Goal: Information Seeking & Learning: Check status

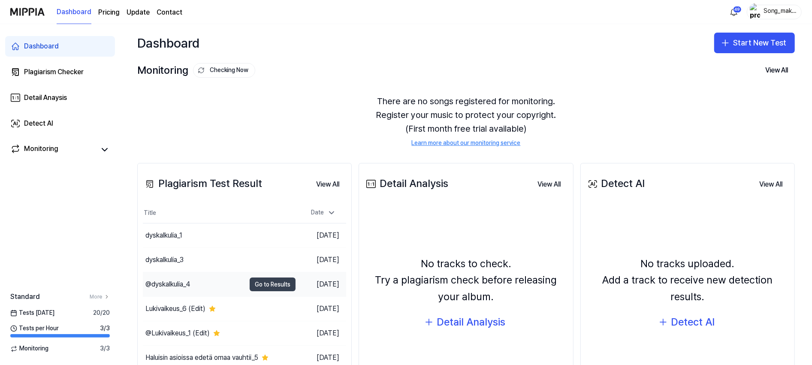
click at [264, 282] on button "Go to Results" at bounding box center [273, 285] width 46 height 14
click at [265, 234] on button "Go to Results" at bounding box center [273, 236] width 46 height 14
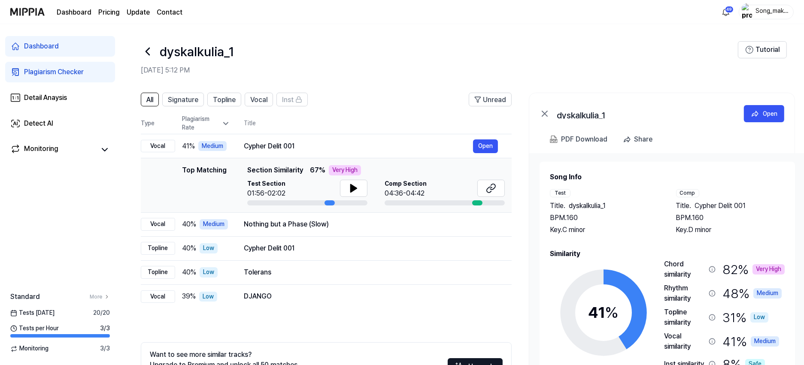
click at [147, 47] on icon at bounding box center [148, 52] width 14 height 14
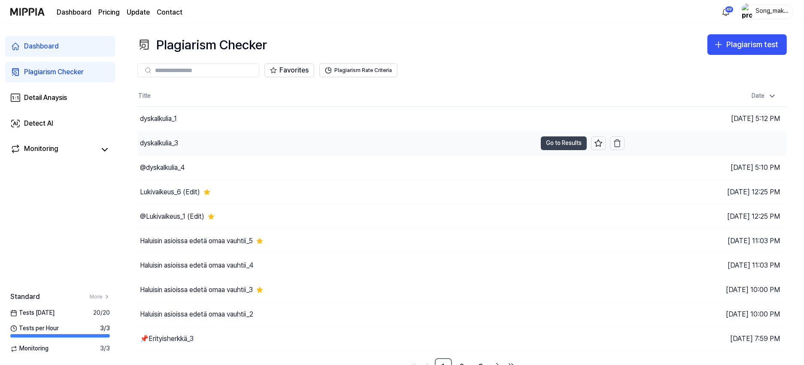
click at [551, 143] on button "Go to Results" at bounding box center [564, 143] width 46 height 14
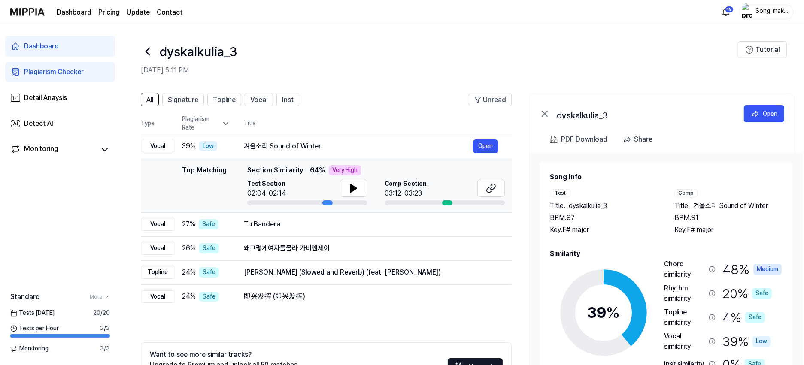
click at [145, 50] on icon at bounding box center [148, 52] width 14 height 14
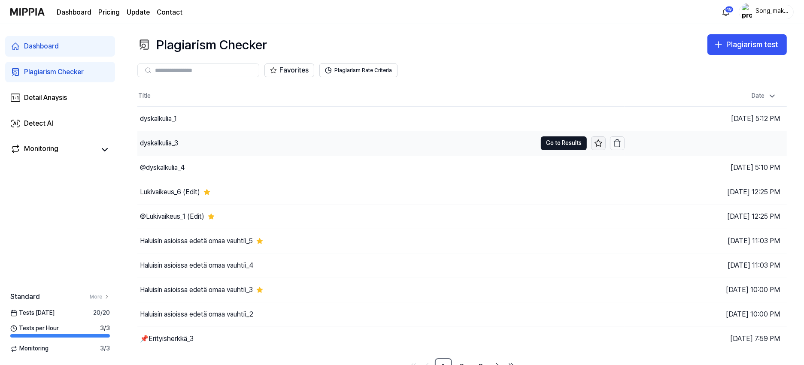
click at [600, 143] on icon at bounding box center [598, 143] width 9 height 9
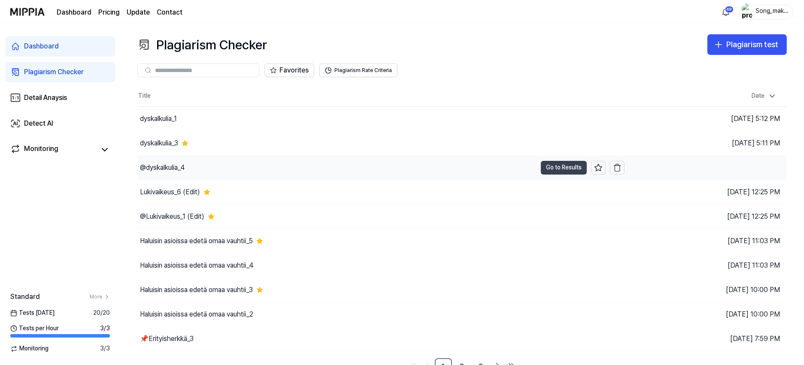
click at [571, 167] on button "Go to Results" at bounding box center [564, 168] width 46 height 14
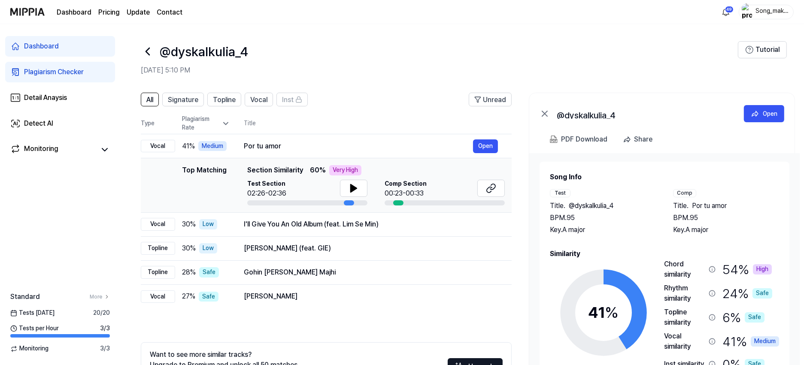
click at [147, 48] on icon at bounding box center [148, 52] width 14 height 14
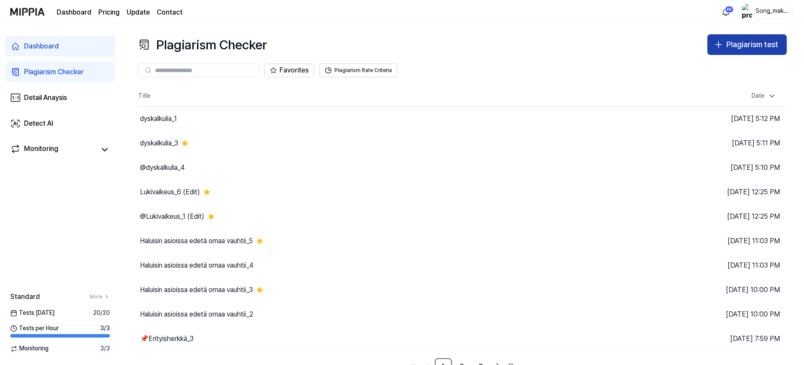
click at [767, 42] on div "Plagiarism test" at bounding box center [752, 45] width 52 height 12
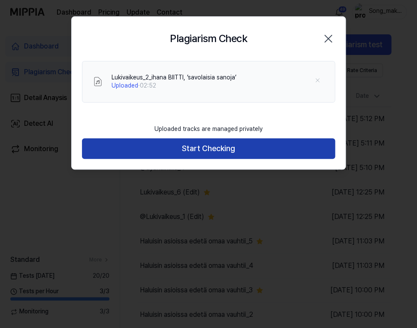
click at [240, 151] on button "Start Checking" at bounding box center [208, 148] width 253 height 21
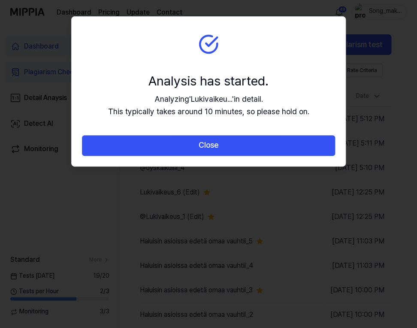
click at [240, 151] on button "Close" at bounding box center [208, 145] width 253 height 21
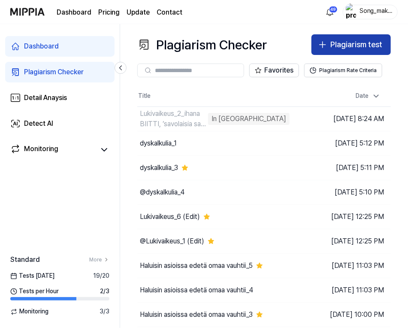
click at [365, 40] on div "Plagiarism test" at bounding box center [356, 45] width 52 height 12
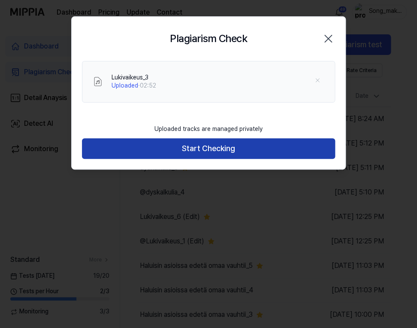
click at [261, 150] on button "Start Checking" at bounding box center [208, 148] width 253 height 21
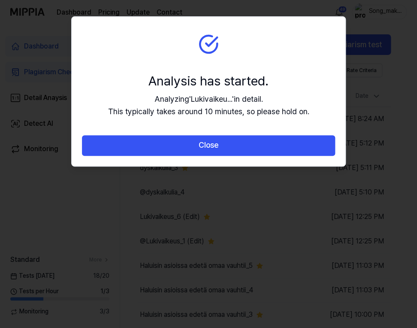
click at [261, 150] on button "Close" at bounding box center [208, 145] width 253 height 21
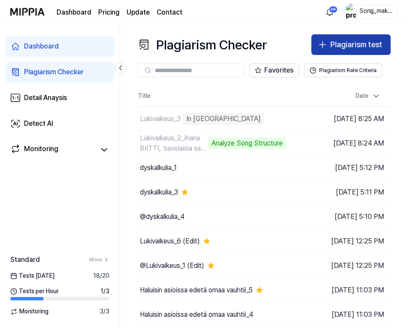
click at [353, 43] on div "Plagiarism test" at bounding box center [356, 45] width 52 height 12
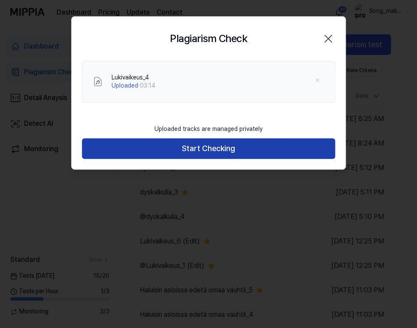
click at [275, 141] on button "Start Checking" at bounding box center [208, 148] width 253 height 21
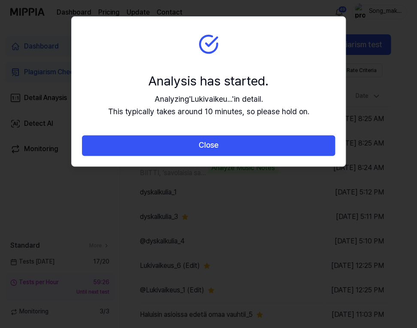
click at [275, 141] on button "Close" at bounding box center [208, 145] width 253 height 21
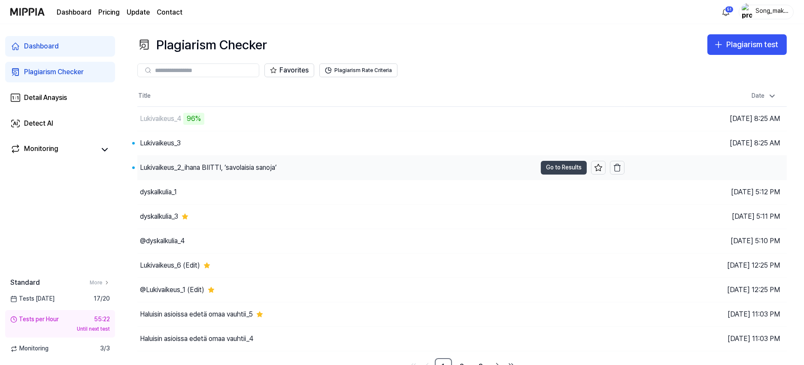
click at [563, 169] on button "Go to Results" at bounding box center [564, 168] width 46 height 14
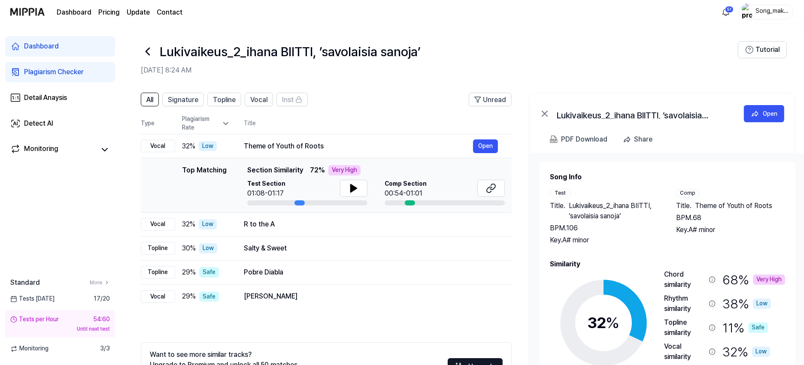
click at [147, 46] on icon at bounding box center [148, 52] width 14 height 14
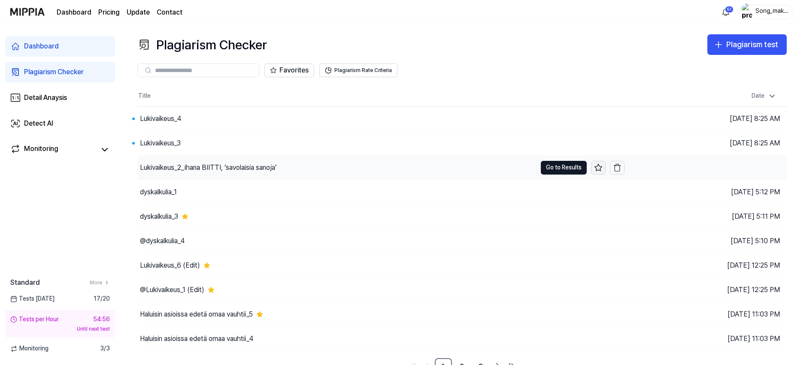
click at [598, 170] on icon at bounding box center [597, 167] width 7 height 7
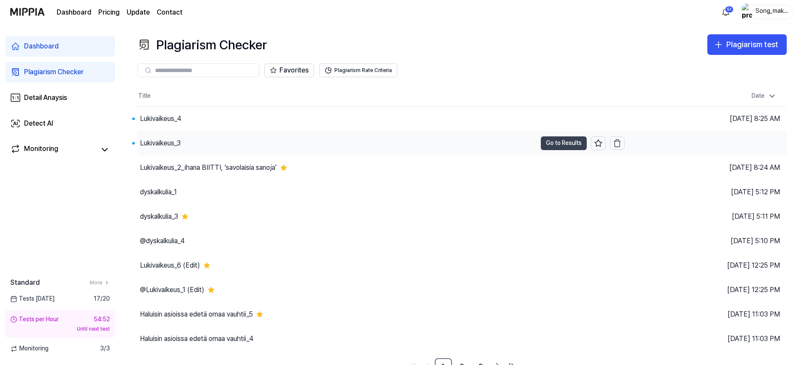
click at [569, 141] on button "Go to Results" at bounding box center [564, 143] width 46 height 14
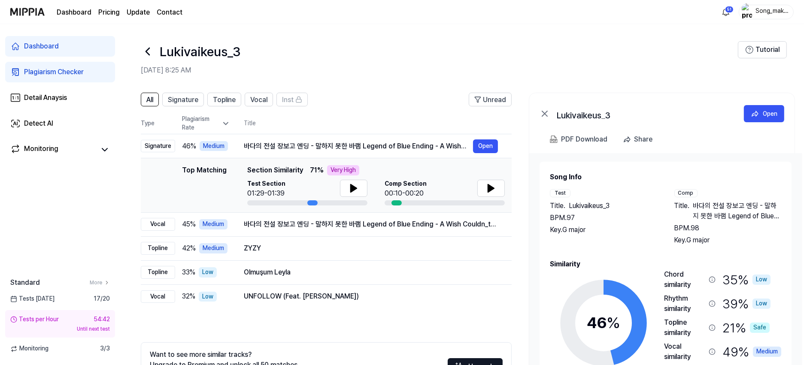
click at [146, 48] on icon at bounding box center [148, 52] width 14 height 14
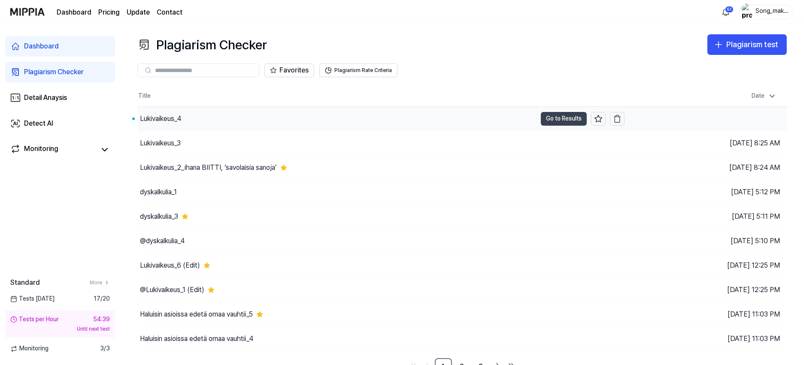
click at [560, 115] on button "Go to Results" at bounding box center [564, 119] width 46 height 14
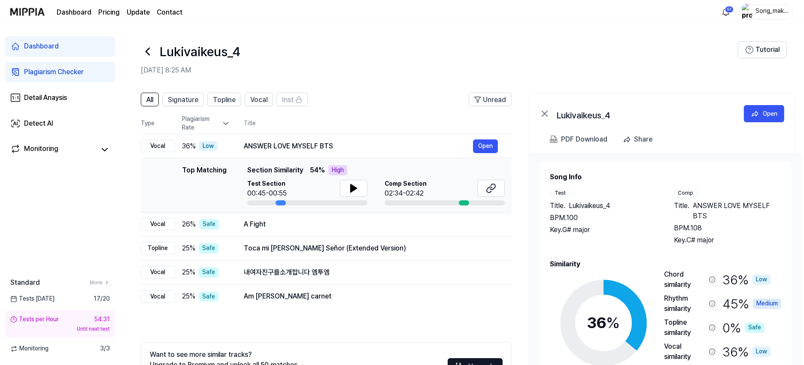
click at [147, 50] on icon at bounding box center [148, 52] width 14 height 14
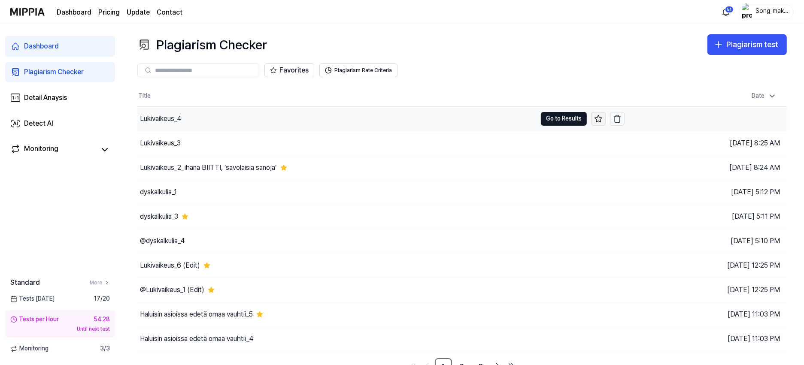
click at [596, 115] on icon at bounding box center [598, 119] width 9 height 9
click at [558, 115] on button "Go to Results" at bounding box center [564, 119] width 46 height 14
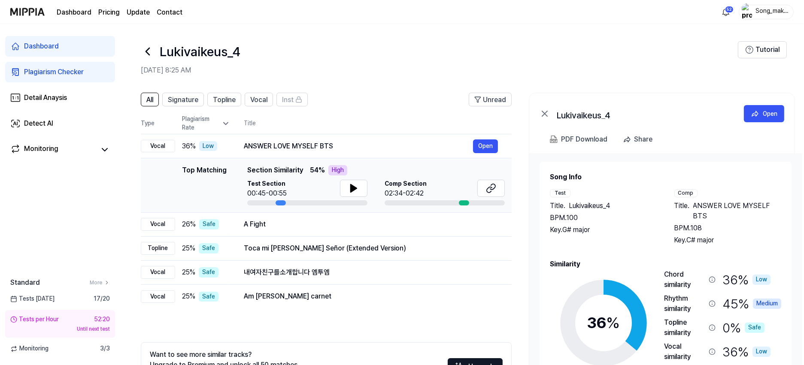
click at [147, 52] on icon at bounding box center [147, 51] width 3 height 7
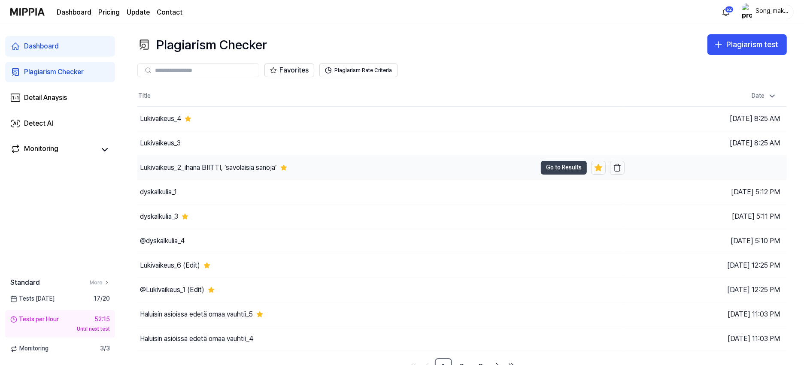
click at [556, 165] on button "Go to Results" at bounding box center [564, 168] width 46 height 14
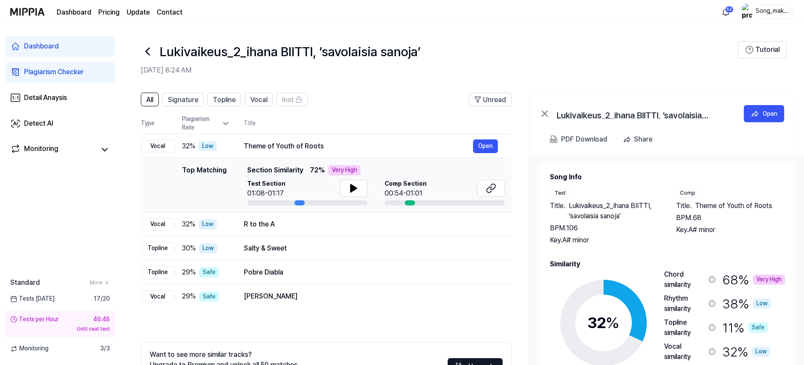
click at [148, 45] on icon at bounding box center [148, 52] width 14 height 14
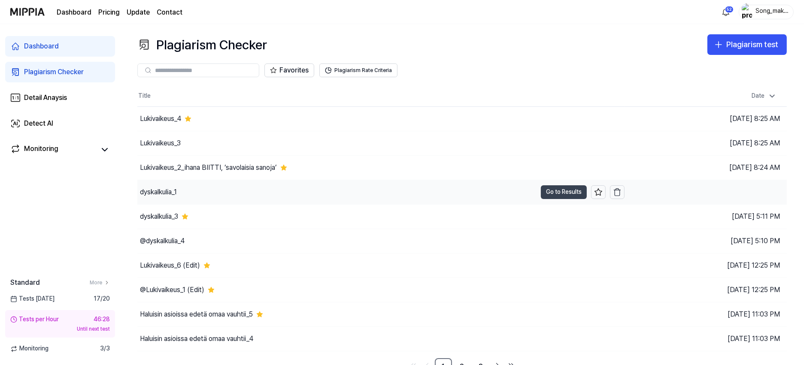
click at [575, 186] on button "Go to Results" at bounding box center [564, 192] width 46 height 14
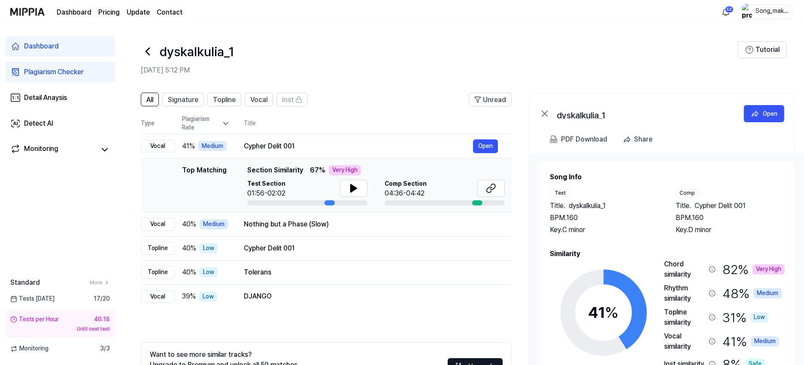
click at [146, 48] on icon at bounding box center [148, 52] width 14 height 14
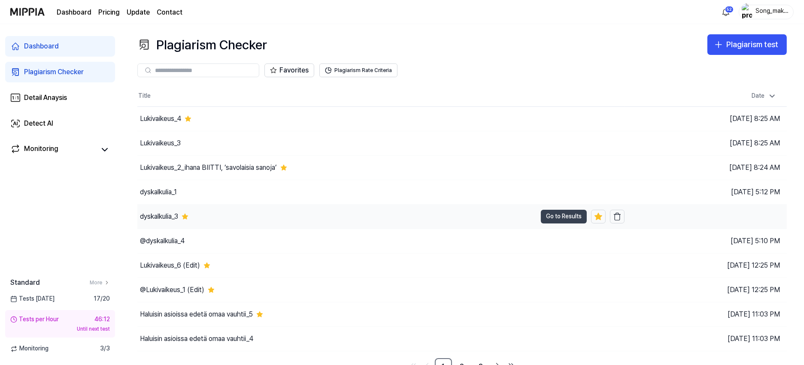
click at [554, 215] on button "Go to Results" at bounding box center [564, 217] width 46 height 14
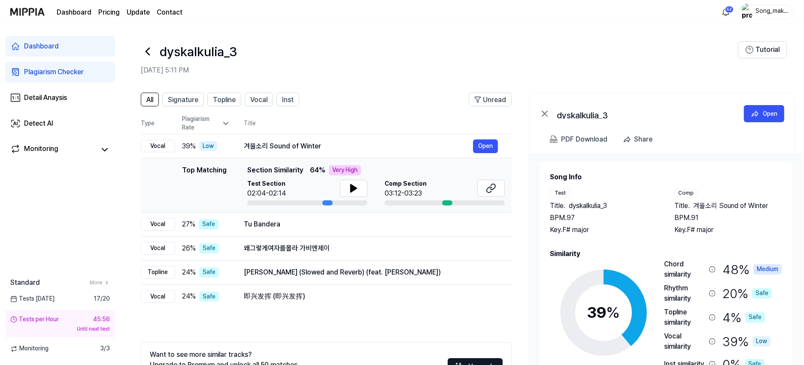
click at [147, 50] on icon at bounding box center [147, 51] width 3 height 7
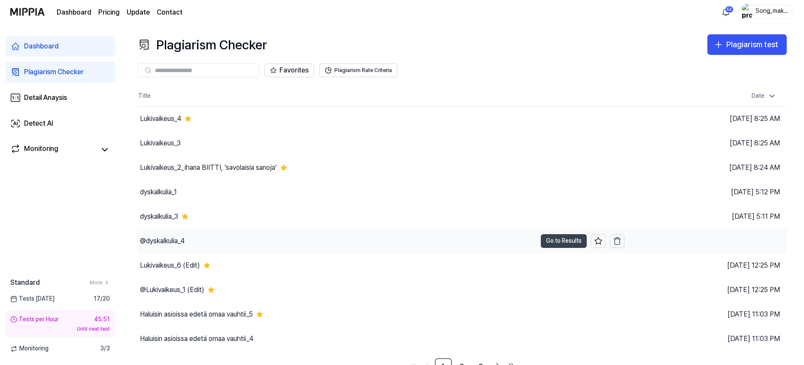
click at [565, 243] on button "Go to Results" at bounding box center [564, 241] width 46 height 14
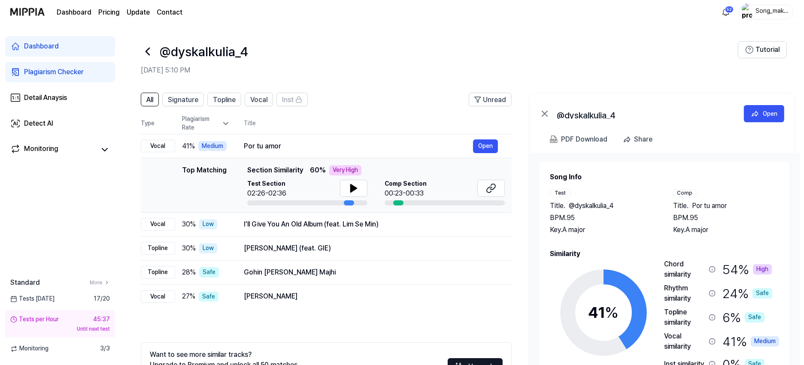
click at [148, 49] on icon at bounding box center [147, 51] width 3 height 7
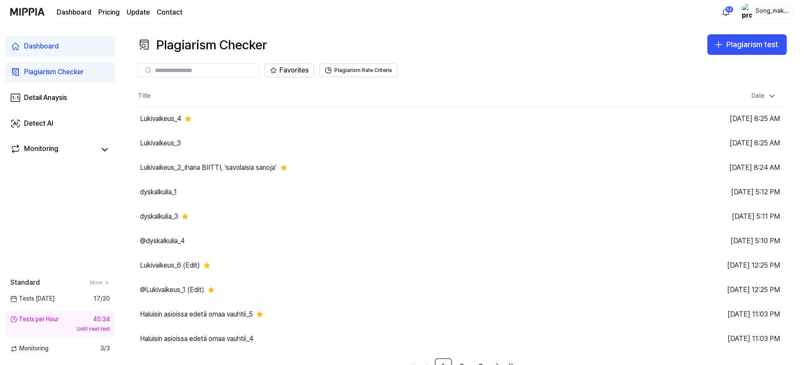
scroll to position [11, 0]
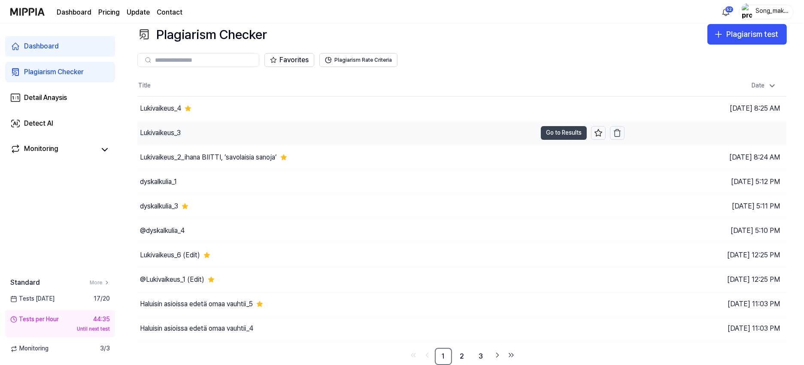
click at [573, 129] on button "Go to Results" at bounding box center [564, 133] width 46 height 14
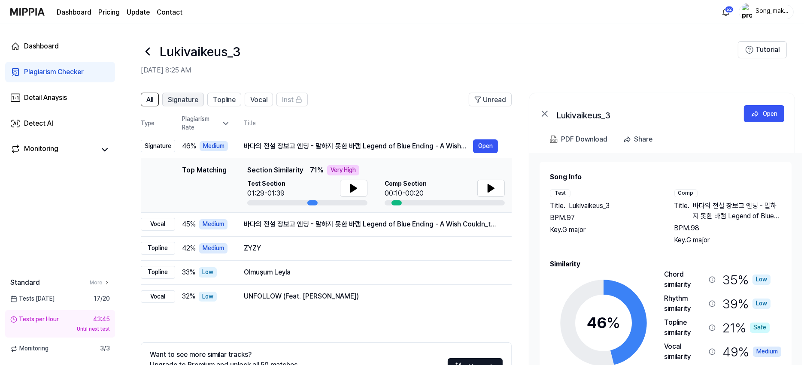
click at [180, 97] on span "Signature" at bounding box center [183, 100] width 30 height 10
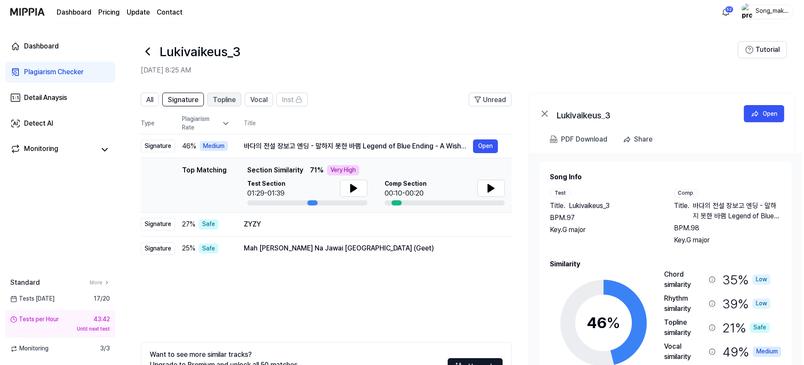
click at [229, 95] on span "Topline" at bounding box center [224, 100] width 23 height 10
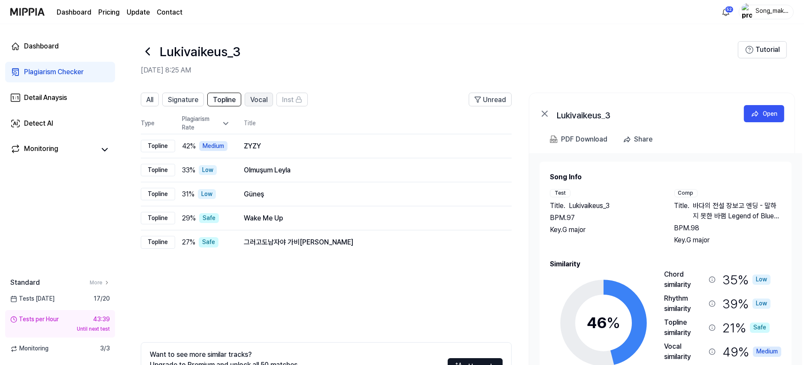
click at [257, 95] on span "Vocal" at bounding box center [258, 100] width 17 height 10
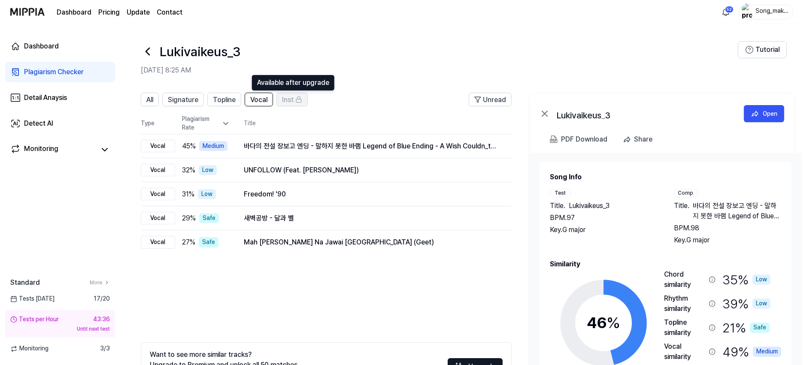
click at [288, 100] on span "Inst" at bounding box center [288, 100] width 12 height 10
click at [151, 98] on span "All" at bounding box center [149, 100] width 7 height 10
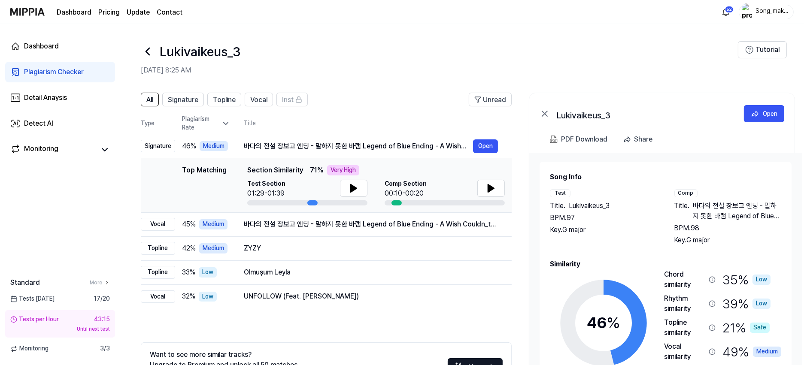
click at [146, 51] on icon at bounding box center [147, 51] width 3 height 7
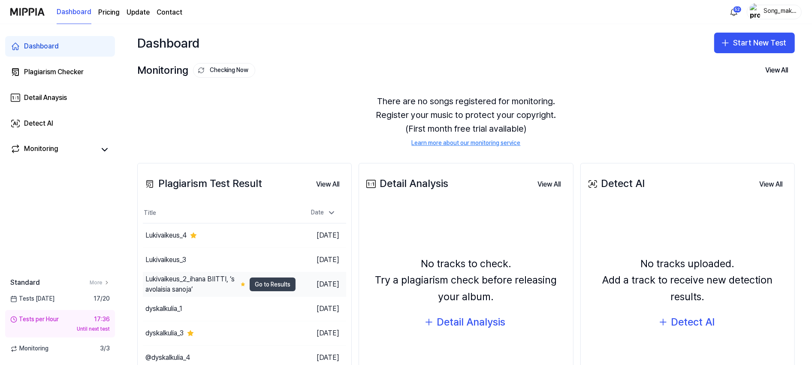
click at [257, 281] on button "Go to Results" at bounding box center [273, 285] width 46 height 14
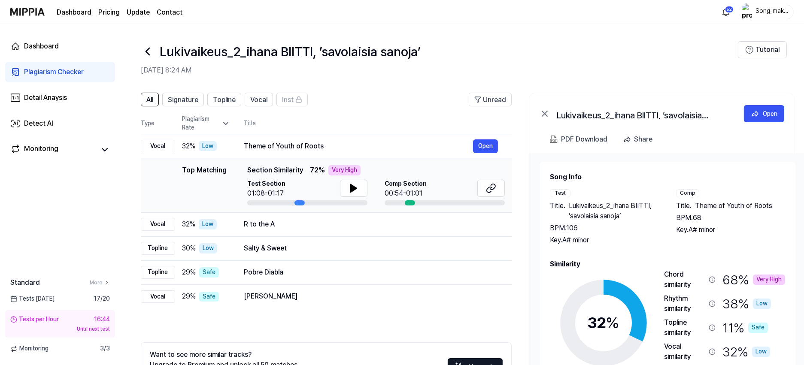
click at [146, 45] on icon at bounding box center [148, 52] width 14 height 14
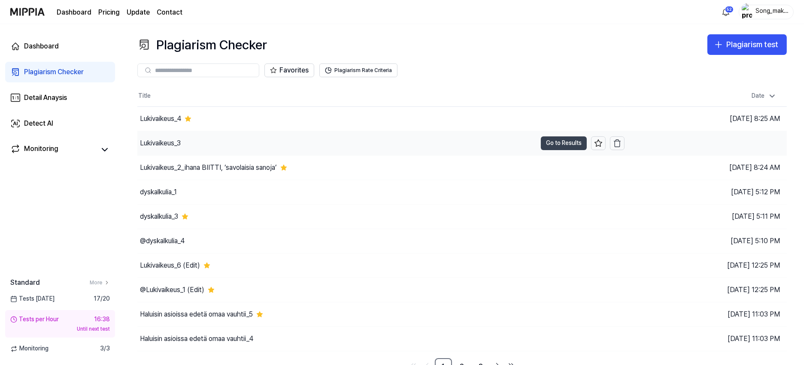
click at [545, 141] on button "Go to Results" at bounding box center [564, 143] width 46 height 14
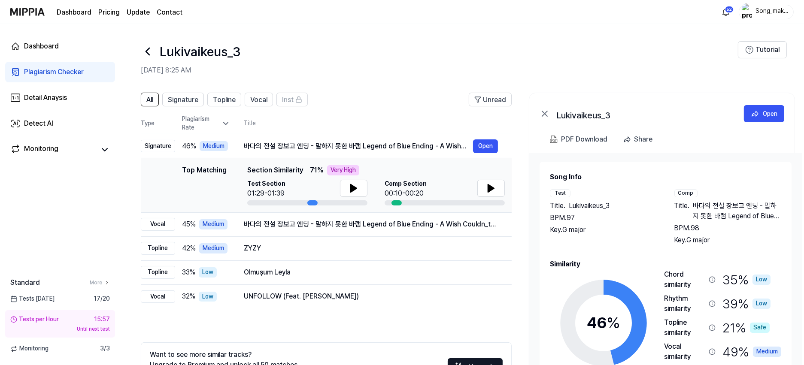
click at [146, 45] on icon at bounding box center [148, 52] width 14 height 14
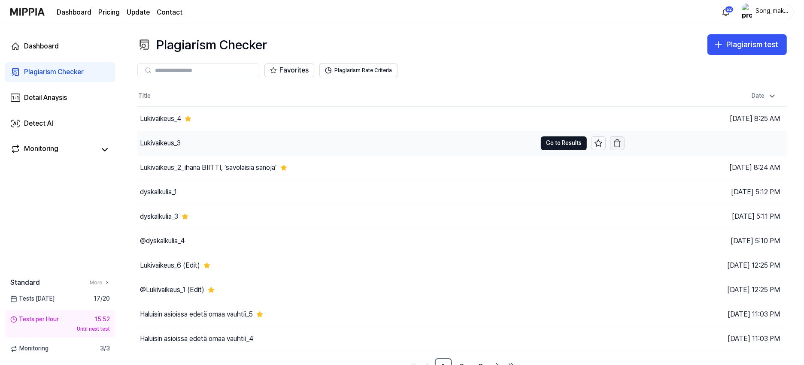
click at [618, 145] on icon "button" at bounding box center [617, 143] width 9 height 9
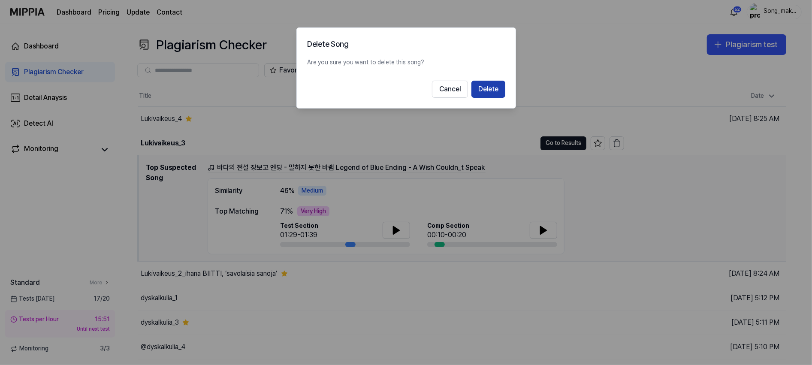
click at [495, 88] on button "Delete" at bounding box center [489, 89] width 34 height 17
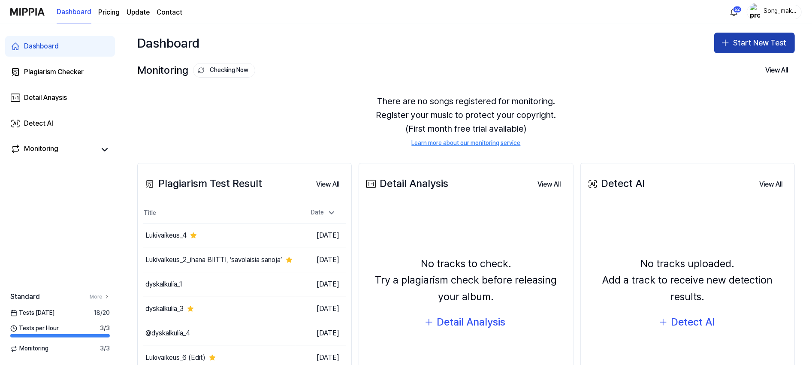
click at [756, 41] on button "Start New Test" at bounding box center [755, 43] width 81 height 21
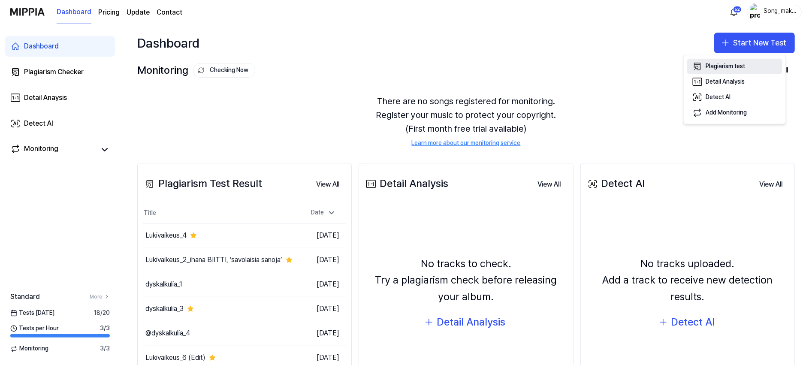
click at [737, 65] on div "Plagiarism test" at bounding box center [725, 66] width 39 height 9
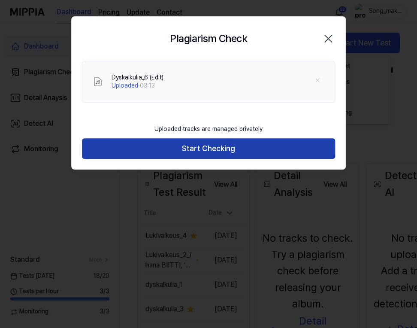
click at [233, 142] on button "Start Checking" at bounding box center [208, 148] width 253 height 21
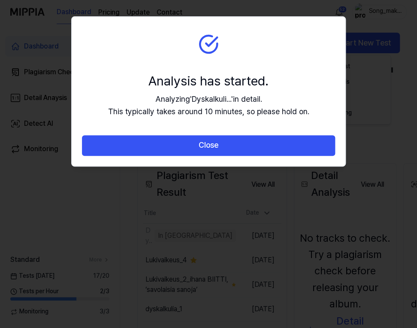
click at [233, 142] on button "Close" at bounding box center [208, 145] width 253 height 21
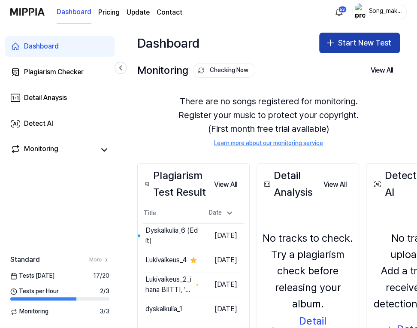
click at [354, 39] on button "Start New Test" at bounding box center [359, 43] width 81 height 21
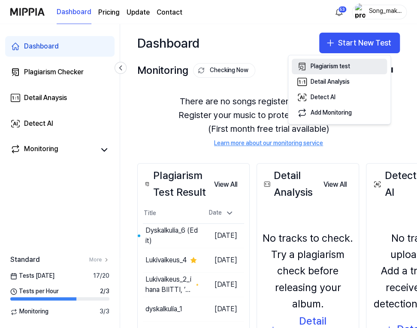
click at [346, 61] on button "Plagiarism test" at bounding box center [339, 66] width 95 height 15
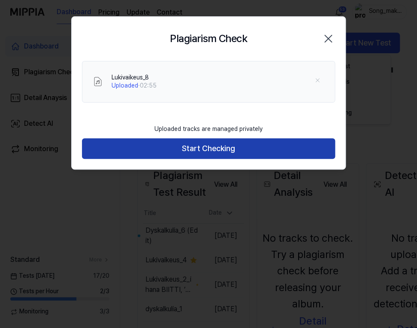
click at [257, 143] on button "Start Checking" at bounding box center [208, 148] width 253 height 21
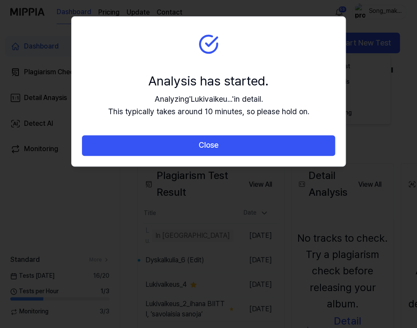
click at [257, 143] on button "Close" at bounding box center [208, 145] width 253 height 21
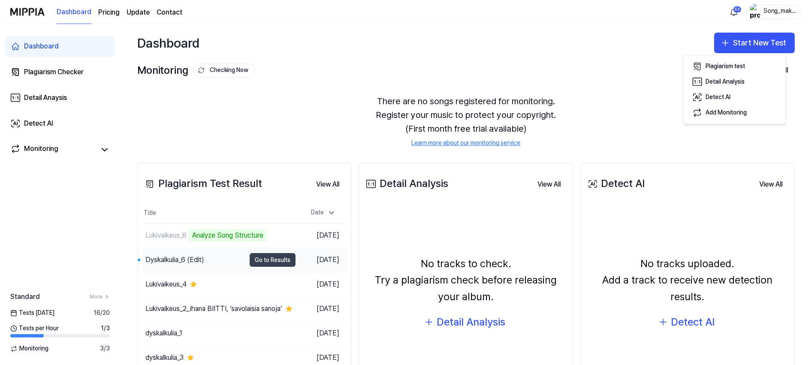
click at [265, 256] on button "Go to Results" at bounding box center [273, 260] width 46 height 14
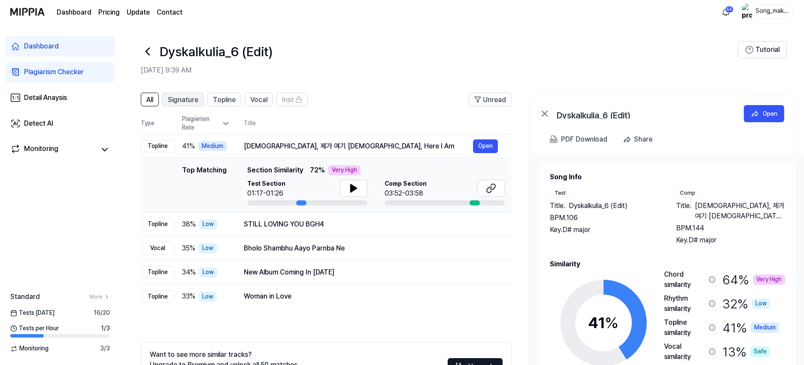
click at [189, 94] on button "Signature" at bounding box center [183, 100] width 42 height 14
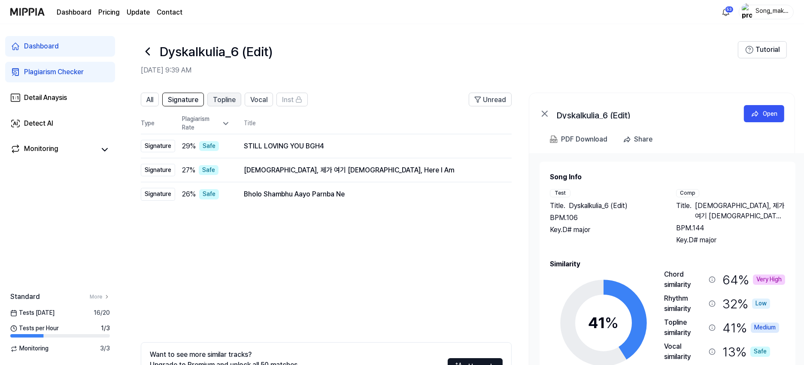
click at [230, 97] on span "Topline" at bounding box center [224, 100] width 23 height 10
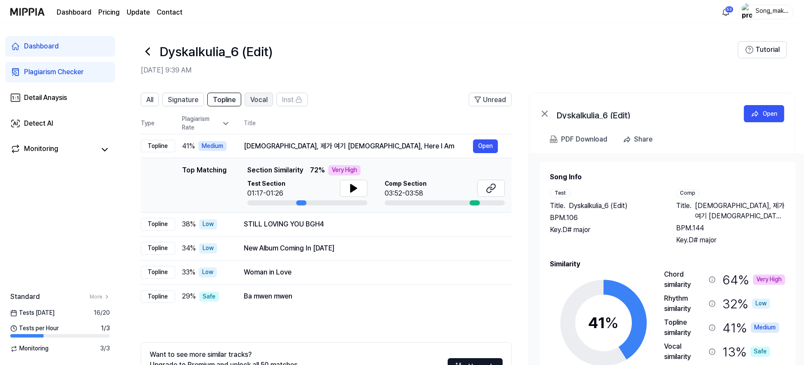
click at [263, 95] on span "Vocal" at bounding box center [258, 100] width 17 height 10
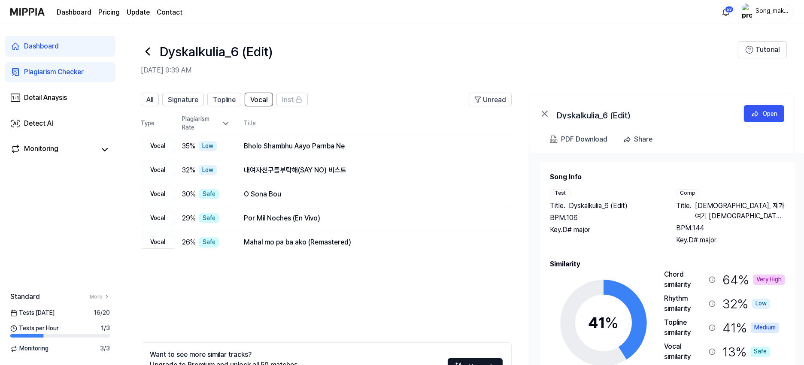
click at [146, 49] on icon at bounding box center [148, 52] width 14 height 14
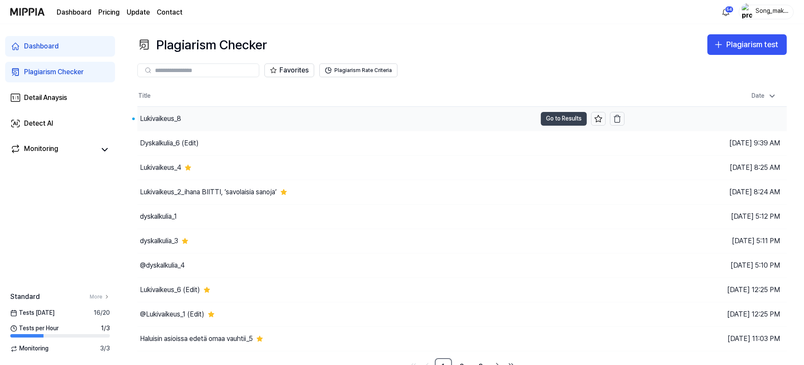
click at [552, 120] on button "Go to Results" at bounding box center [564, 119] width 46 height 14
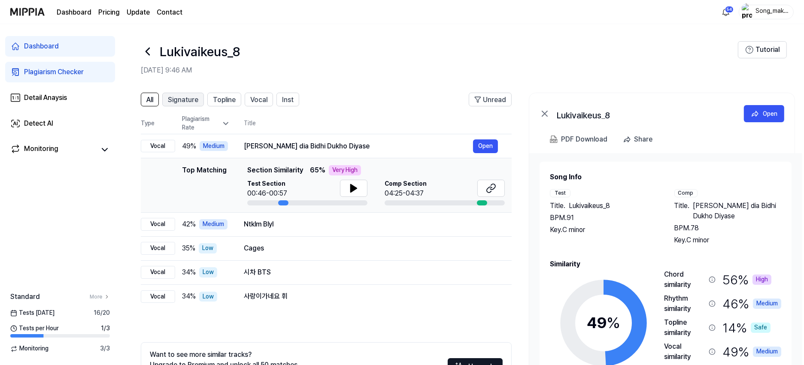
click at [185, 97] on span "Signature" at bounding box center [183, 100] width 30 height 10
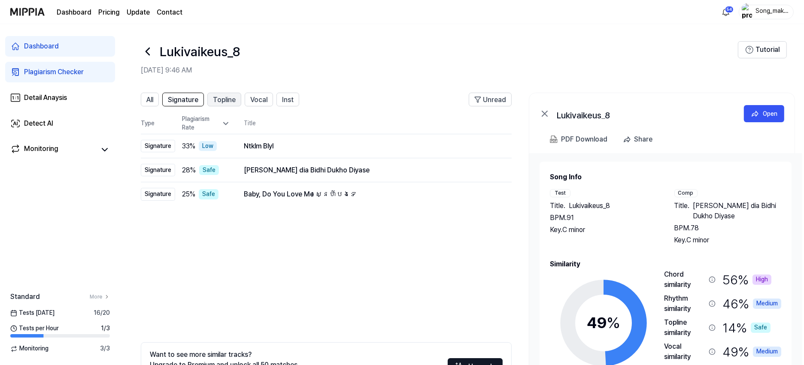
click at [218, 95] on span "Topline" at bounding box center [224, 100] width 23 height 10
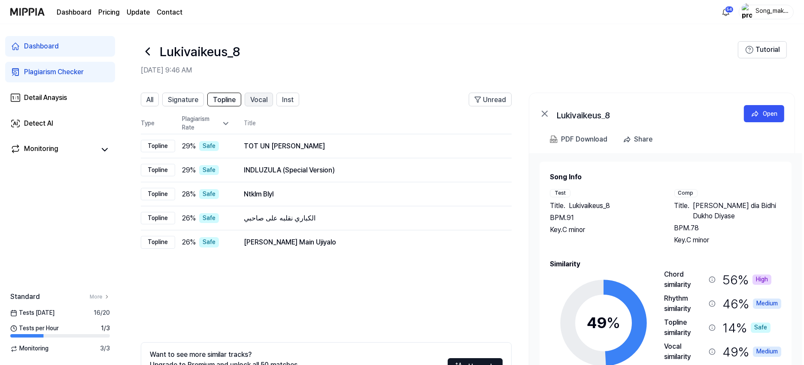
click at [254, 97] on span "Vocal" at bounding box center [258, 100] width 17 height 10
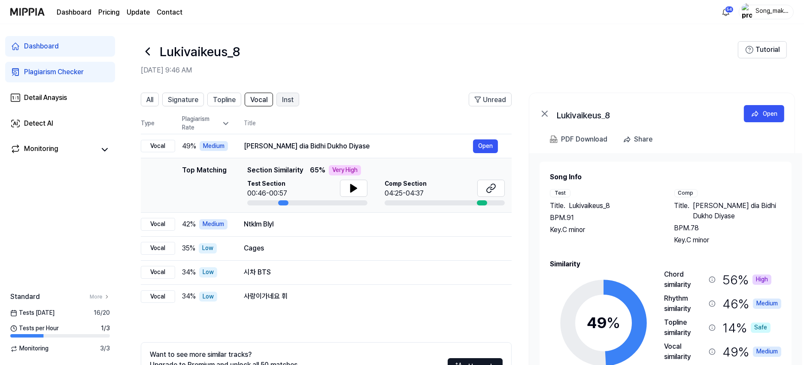
click at [289, 97] on span "Inst" at bounding box center [288, 100] width 12 height 10
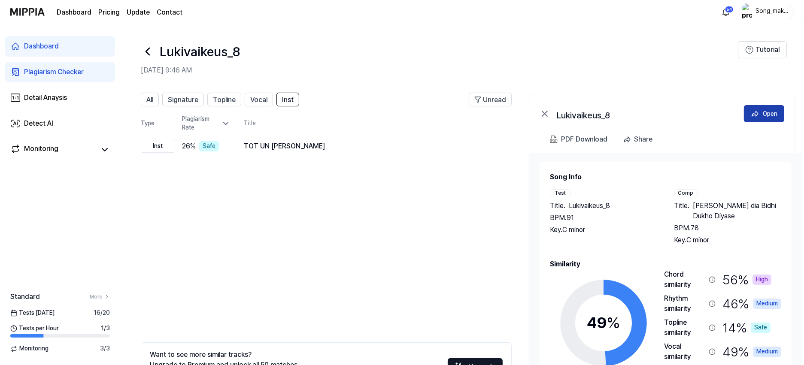
click at [752, 112] on icon at bounding box center [755, 113] width 9 height 9
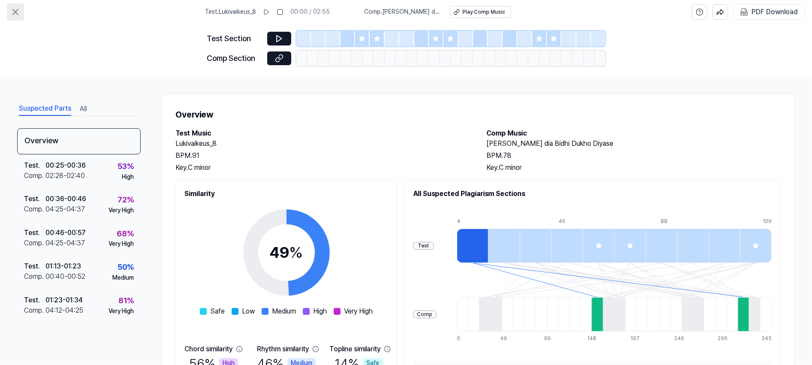
click at [15, 9] on icon at bounding box center [15, 12] width 10 height 10
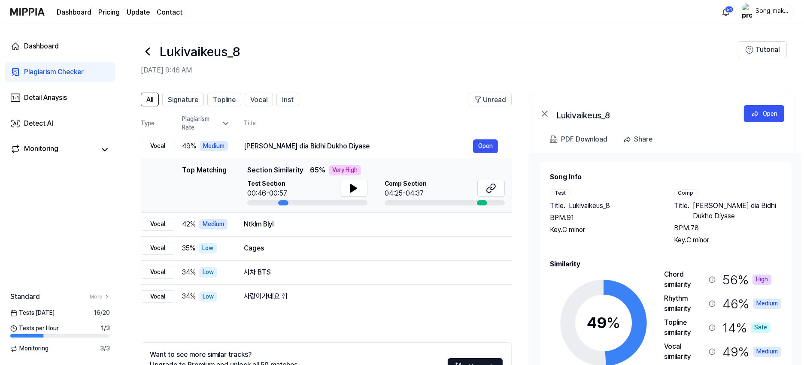
click at [144, 50] on icon at bounding box center [148, 52] width 14 height 14
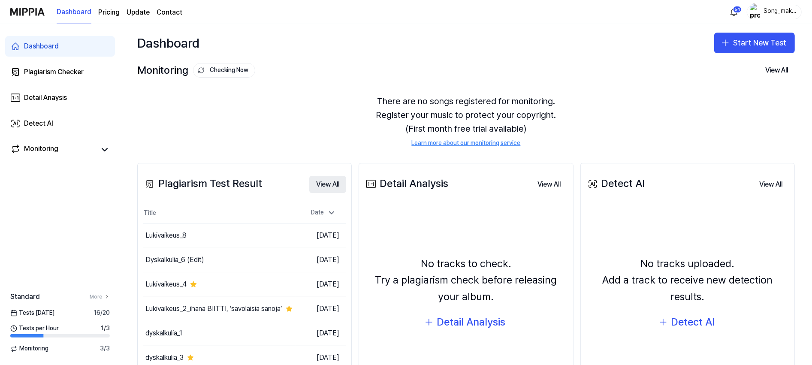
click at [327, 180] on button "View All" at bounding box center [327, 184] width 37 height 17
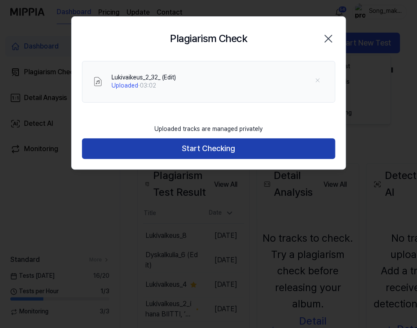
click at [262, 142] on button "Start Checking" at bounding box center [208, 148] width 253 height 21
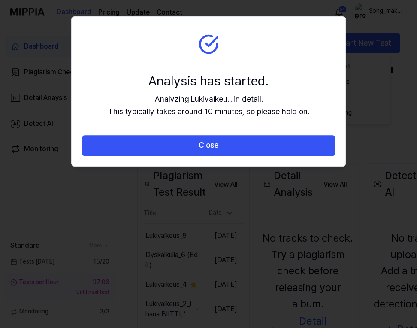
click at [262, 142] on button "Close" at bounding box center [208, 145] width 253 height 21
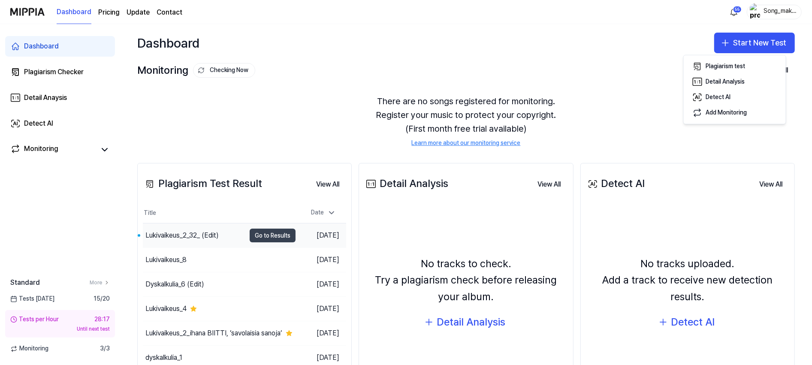
click at [255, 233] on button "Go to Results" at bounding box center [273, 236] width 46 height 14
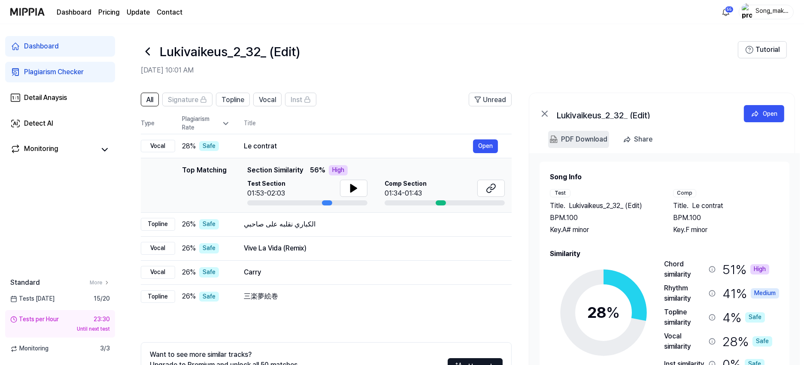
click at [582, 136] on div "PDF Download" at bounding box center [584, 139] width 46 height 11
click at [147, 49] on icon at bounding box center [148, 52] width 14 height 14
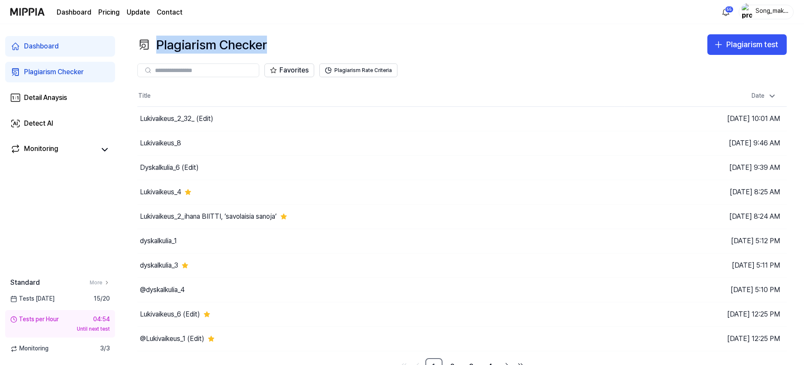
drag, startPoint x: 158, startPoint y: 43, endPoint x: 269, endPoint y: 44, distance: 110.7
click at [269, 44] on div "Plagiarism Checker Plagiarism test" at bounding box center [461, 44] width 649 height 21
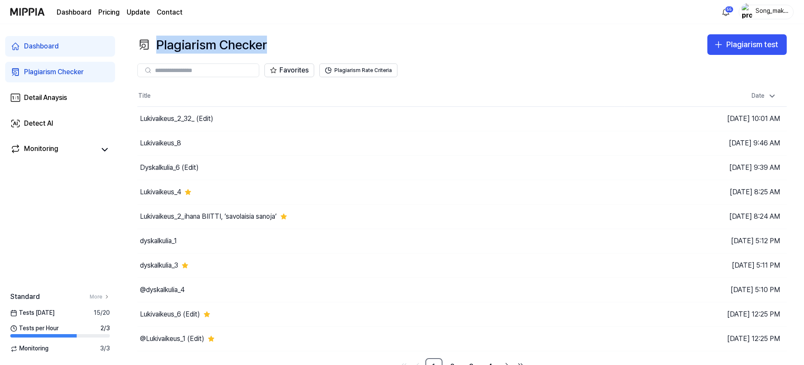
scroll to position [11, 0]
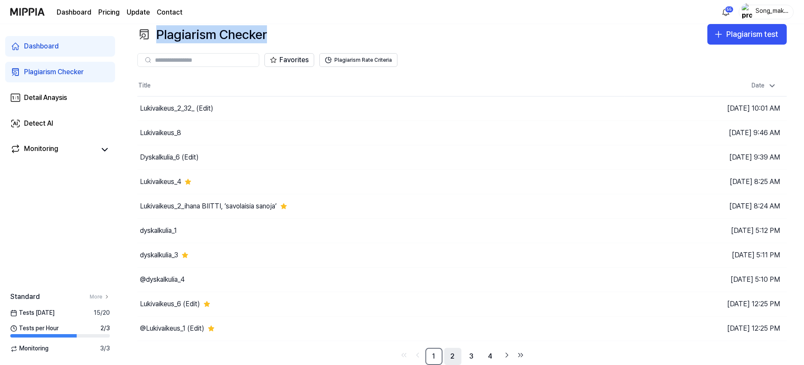
click at [448, 356] on link "2" at bounding box center [452, 356] width 17 height 17
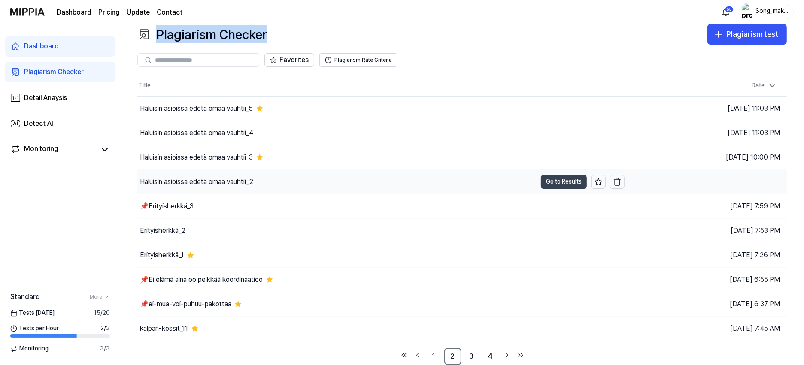
click at [554, 178] on button "Go to Results" at bounding box center [564, 182] width 46 height 14
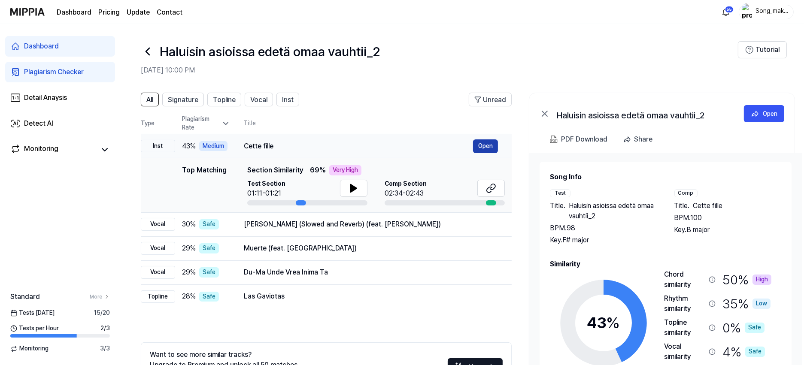
click at [481, 144] on button "Open" at bounding box center [485, 146] width 25 height 14
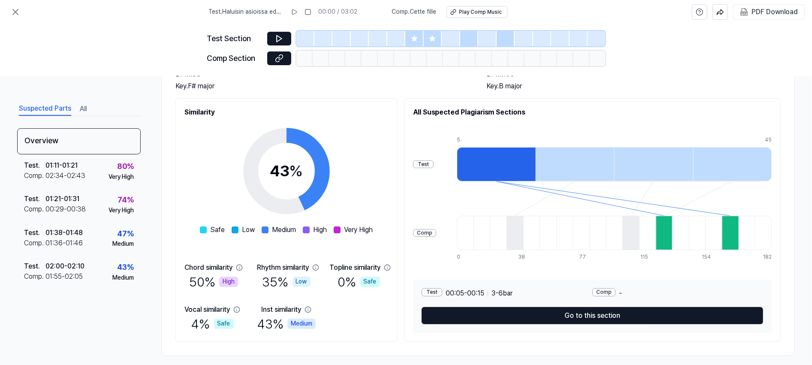
scroll to position [87, 0]
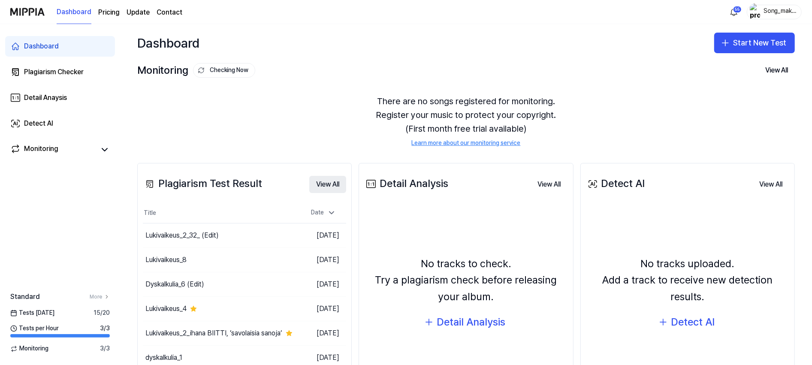
click at [315, 180] on button "View All" at bounding box center [327, 184] width 37 height 17
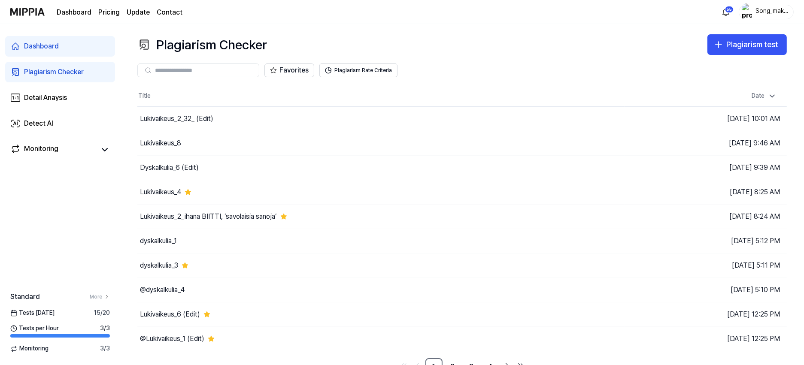
scroll to position [11, 0]
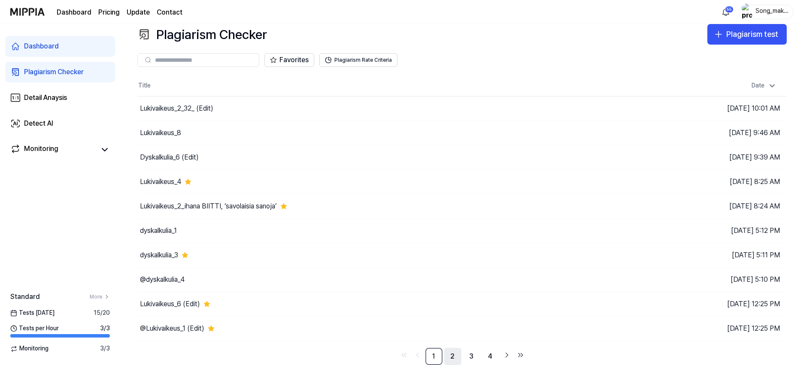
click at [451, 354] on link "2" at bounding box center [452, 356] width 17 height 17
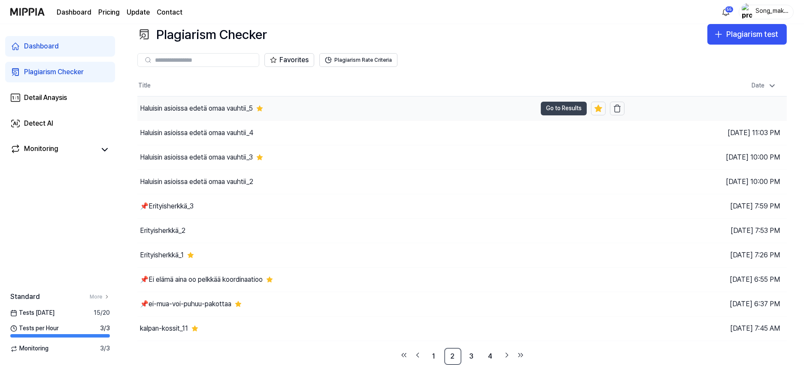
click at [554, 108] on button "Go to Results" at bounding box center [564, 109] width 46 height 14
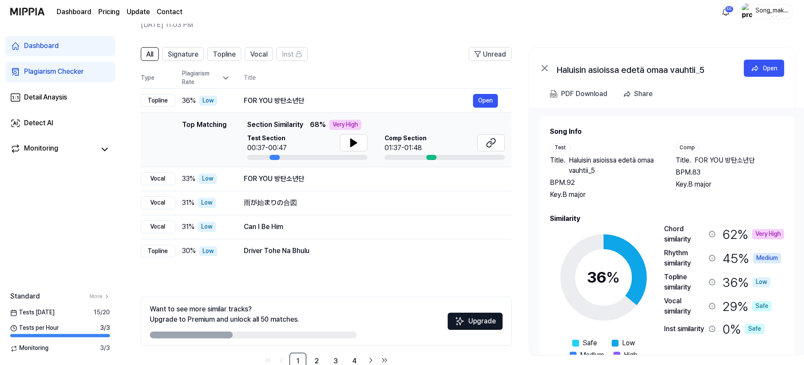
scroll to position [50, 0]
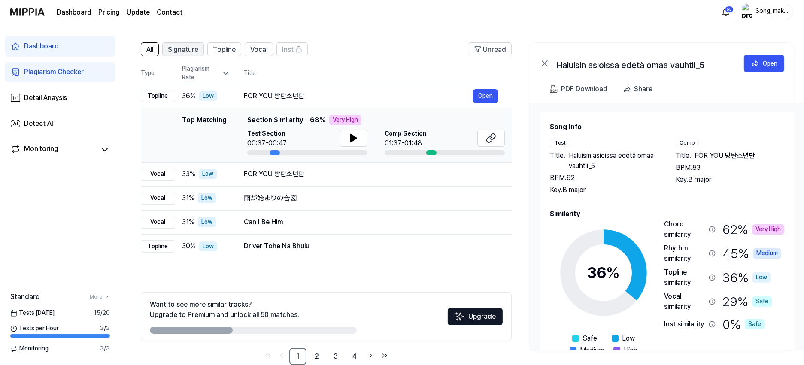
click at [179, 45] on span "Signature" at bounding box center [183, 50] width 30 height 10
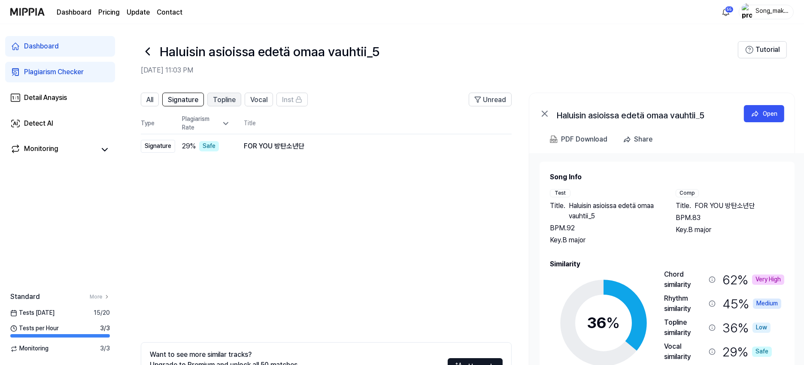
click at [221, 98] on span "Topline" at bounding box center [224, 100] width 23 height 10
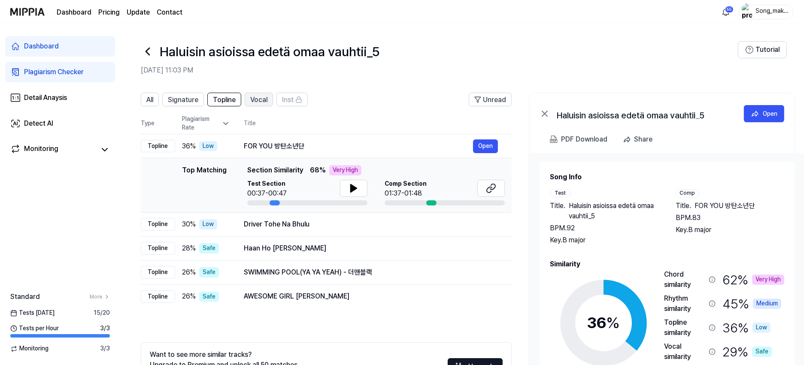
click at [255, 96] on span "Vocal" at bounding box center [258, 100] width 17 height 10
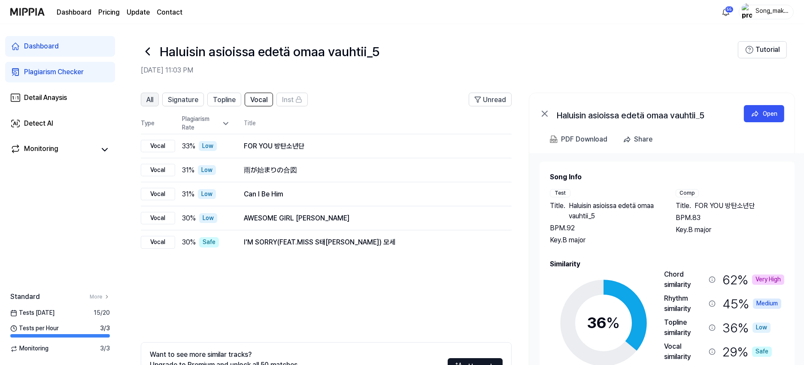
click at [146, 97] on button "All" at bounding box center [150, 100] width 18 height 14
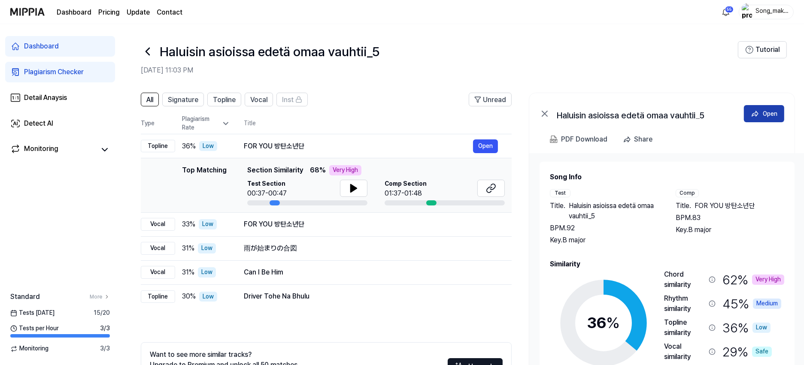
click at [767, 108] on button "Open" at bounding box center [764, 113] width 40 height 17
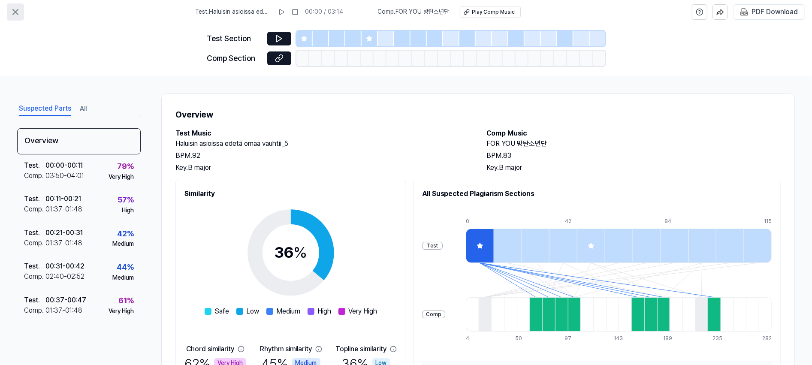
click at [13, 9] on icon at bounding box center [15, 12] width 10 height 10
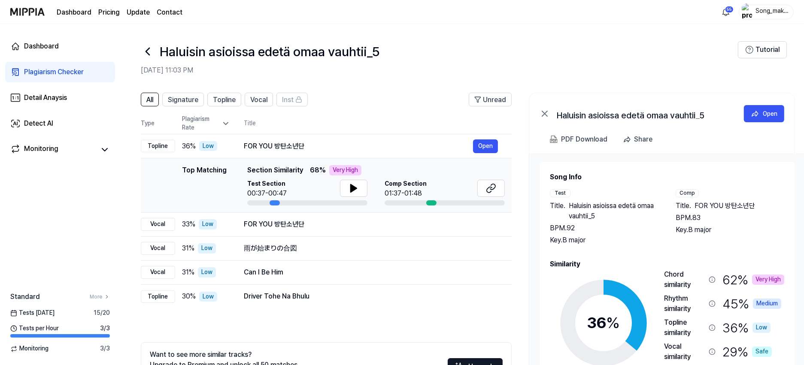
click at [545, 111] on icon at bounding box center [544, 114] width 10 height 10
click at [543, 110] on icon at bounding box center [544, 114] width 10 height 10
click at [770, 107] on button "Open" at bounding box center [764, 113] width 40 height 17
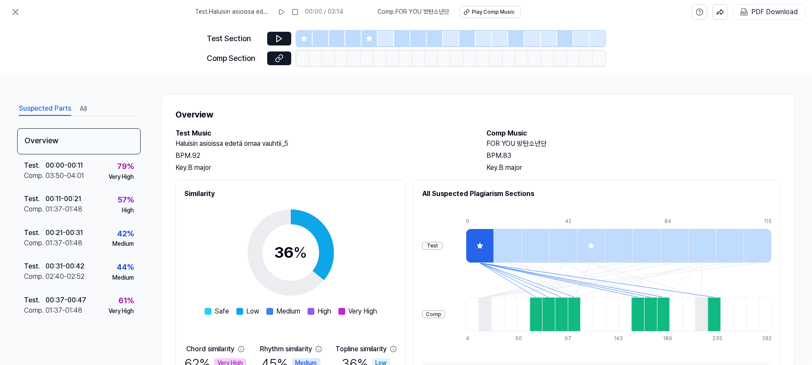
click at [84, 108] on button "All" at bounding box center [83, 109] width 7 height 14
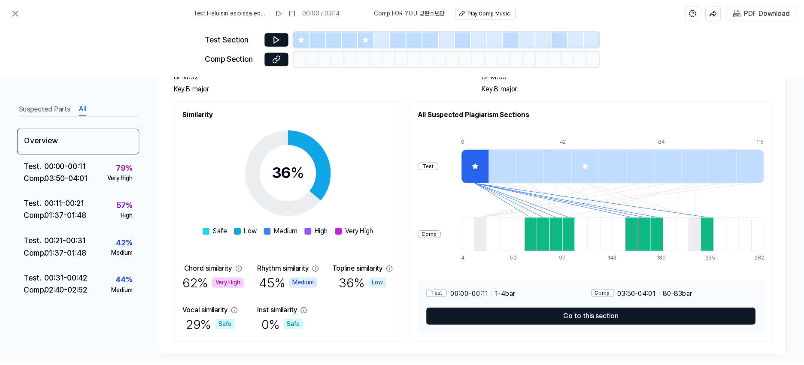
scroll to position [76, 0]
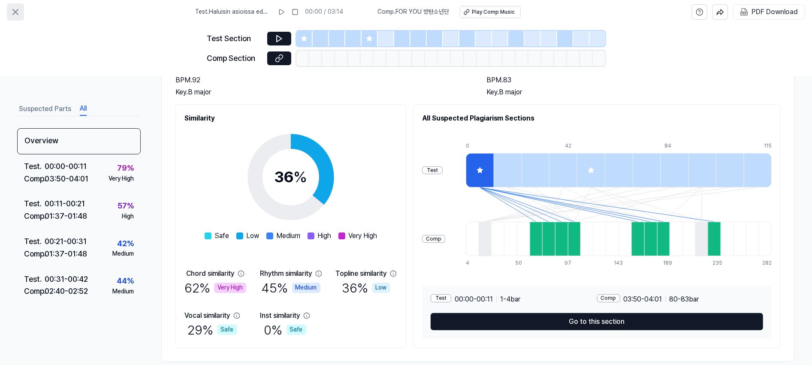
click at [18, 10] on icon at bounding box center [15, 11] width 5 height 5
